Goal: Obtain resource: Download file/media

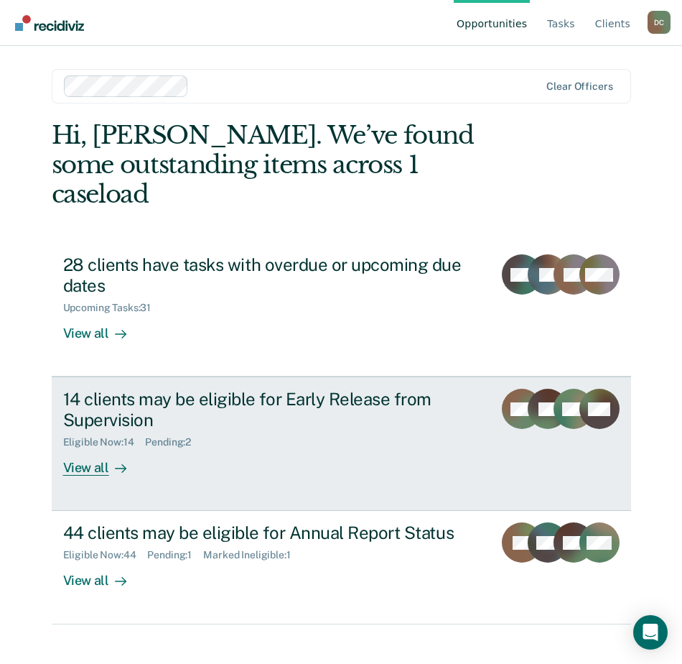
click at [247, 439] on div "14 clients may be eligible for Early Release from Supervision Eligible Now : 14…" at bounding box center [289, 432] width 453 height 87
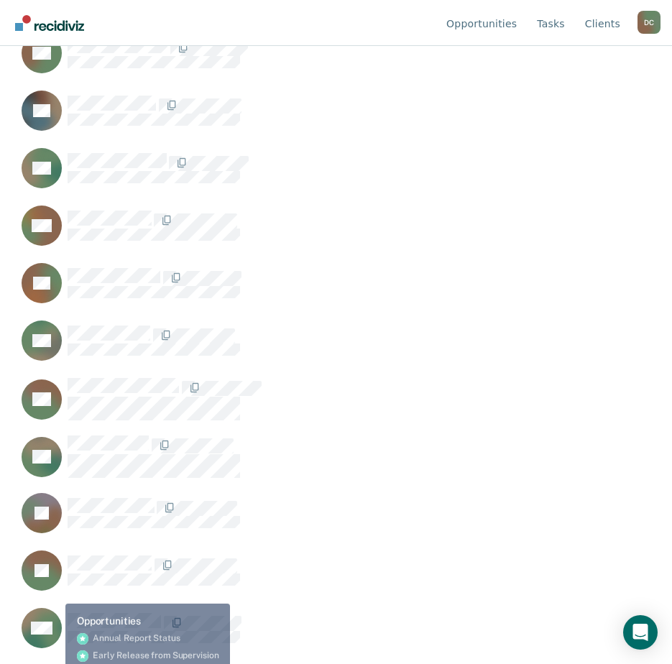
scroll to position [480, 0]
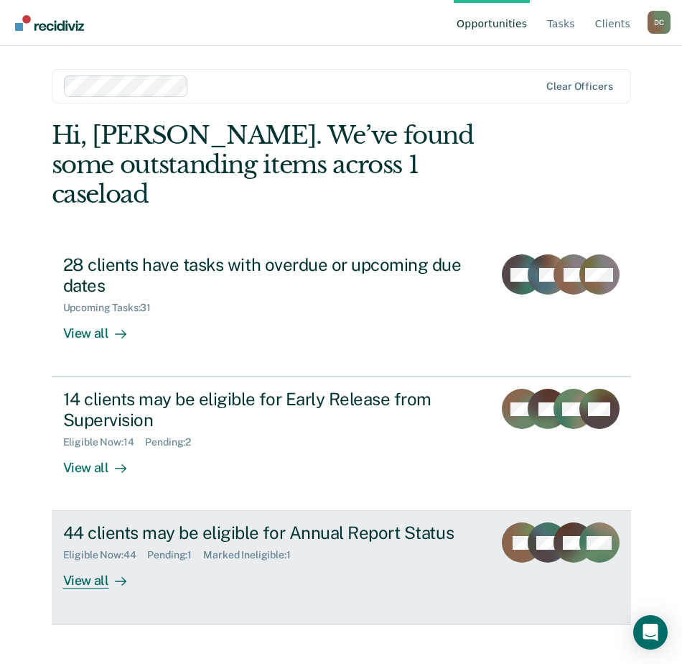
click at [154, 522] on div "44 clients may be eligible for Annual Report Status" at bounding box center [272, 532] width 419 height 21
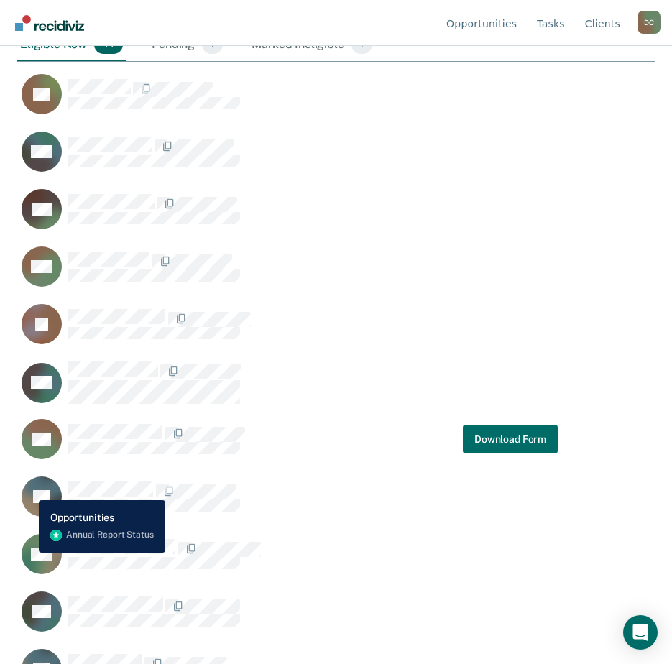
scroll to position [431, 0]
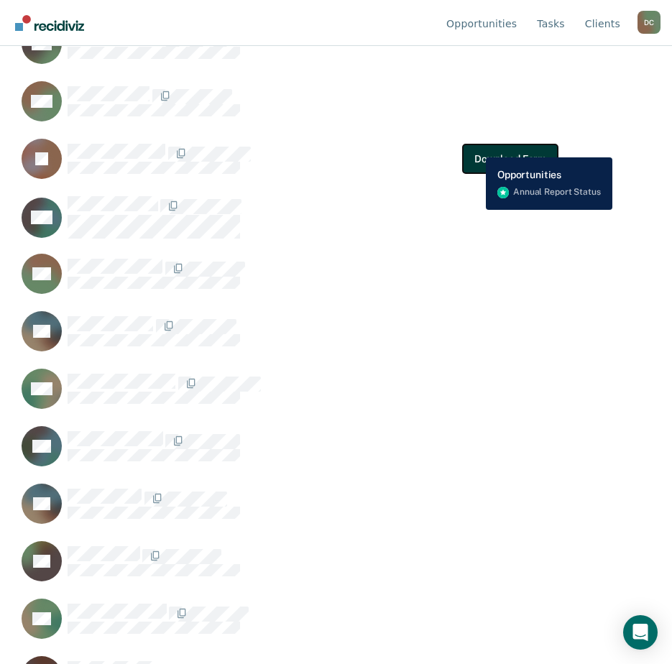
click at [475, 147] on button "Download Form" at bounding box center [510, 158] width 95 height 29
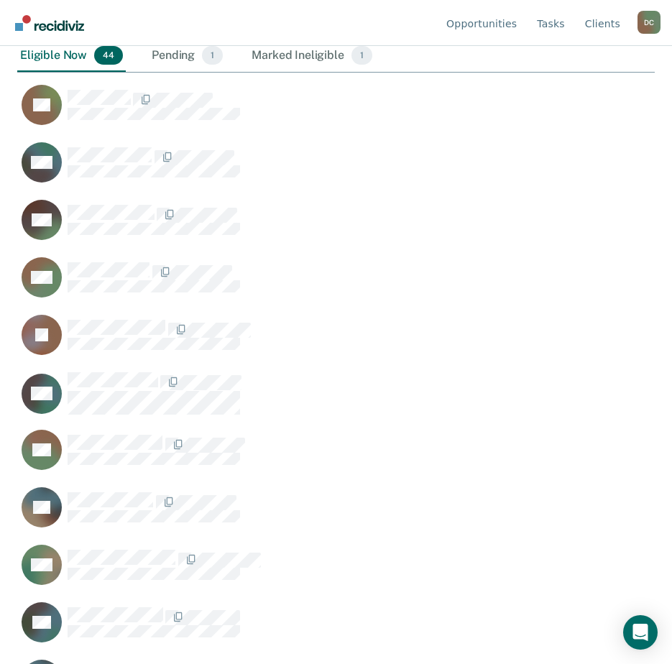
scroll to position [147, 0]
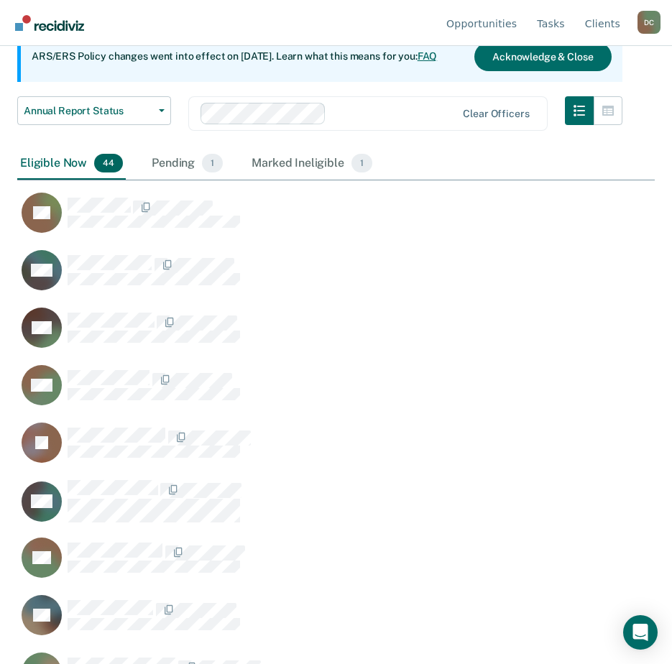
click at [73, 166] on div "Eligible Now 44" at bounding box center [71, 164] width 108 height 32
click at [98, 166] on span "44" at bounding box center [108, 163] width 29 height 19
click at [48, 165] on div "Eligible Now 44" at bounding box center [71, 164] width 108 height 32
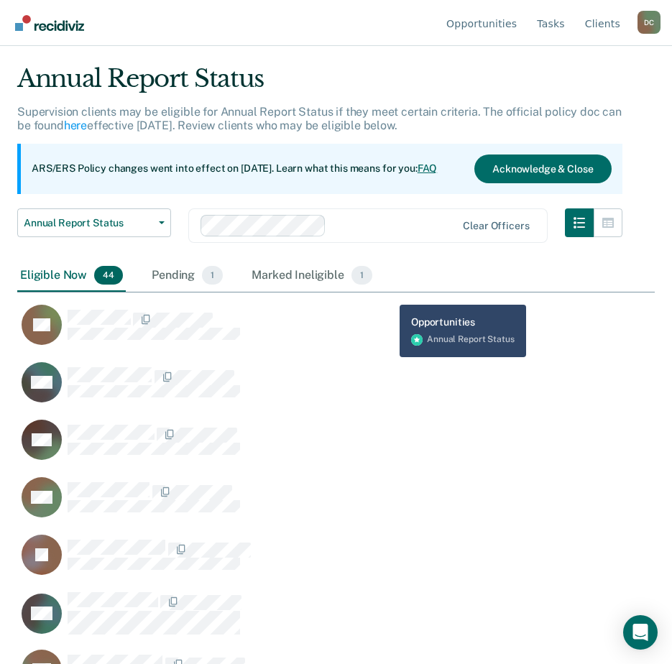
scroll to position [0, 0]
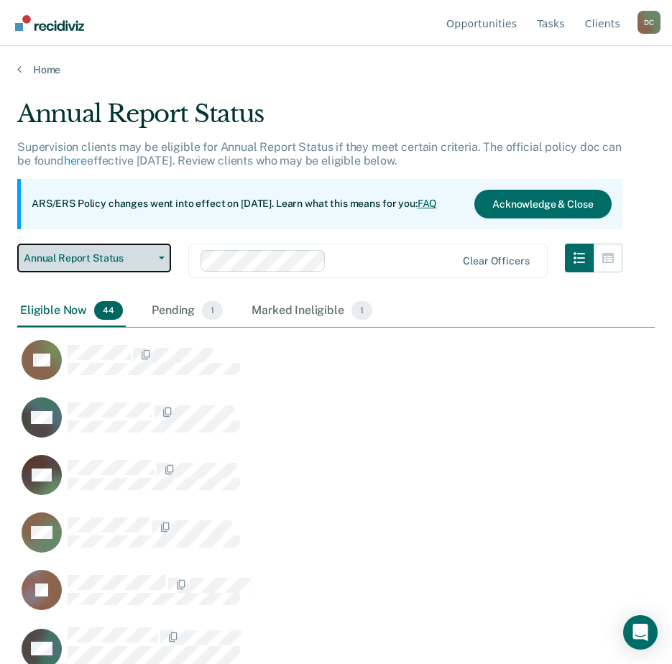
click at [152, 259] on span "Annual Report Status" at bounding box center [88, 258] width 129 height 12
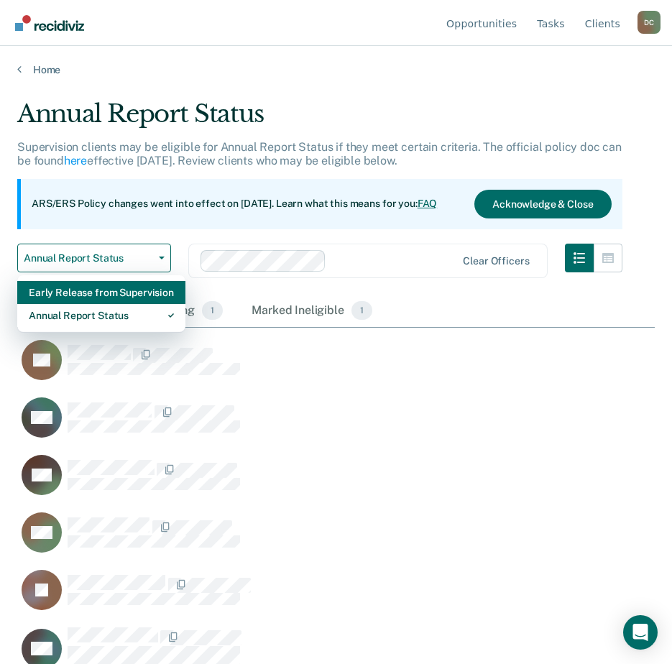
click at [131, 292] on div "Early Release from Supervision" at bounding box center [101, 292] width 145 height 23
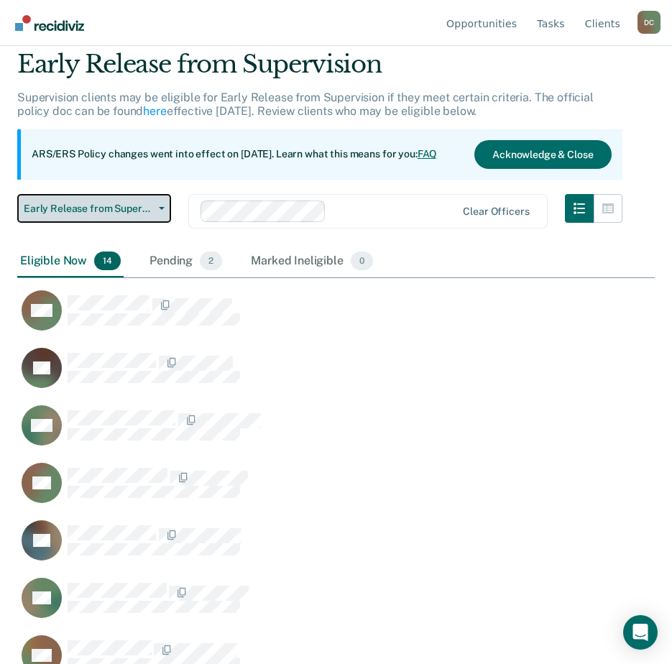
scroll to position [49, 0]
